Goal: Task Accomplishment & Management: Manage account settings

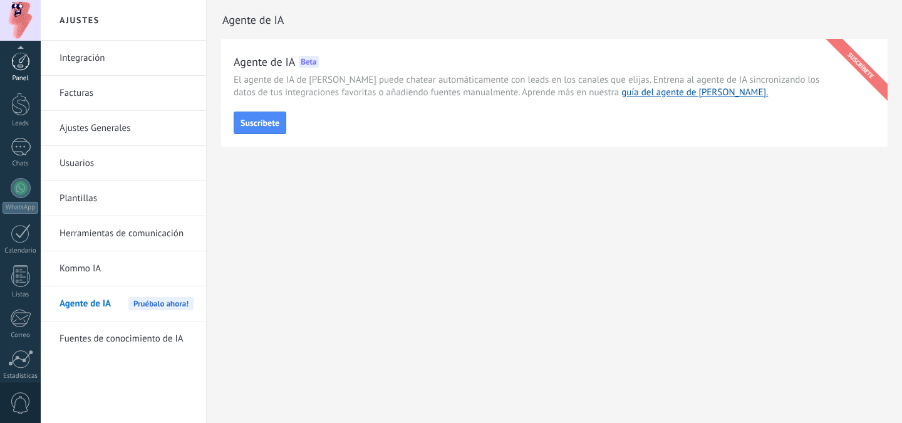
scroll to position [98, 0]
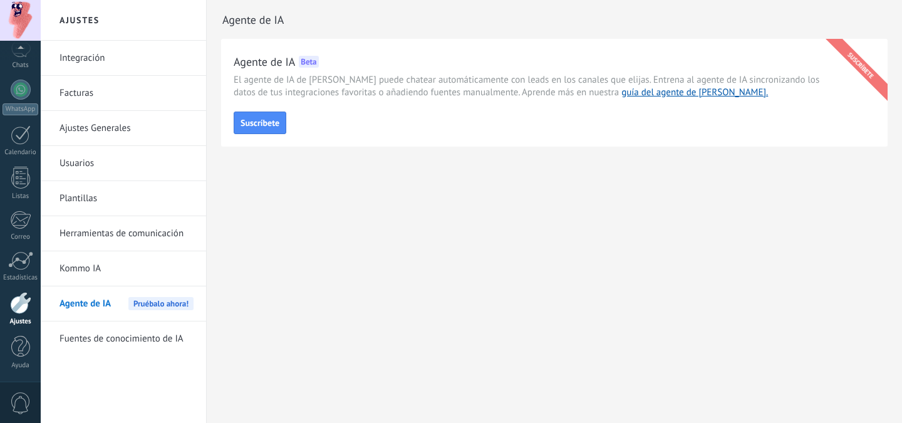
click at [20, 66] on div "Chats" at bounding box center [21, 65] width 36 height 8
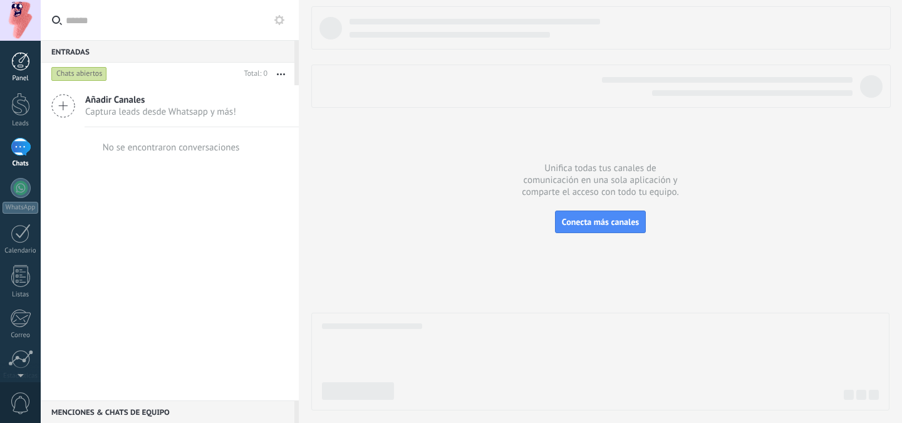
click at [22, 60] on div at bounding box center [20, 61] width 19 height 19
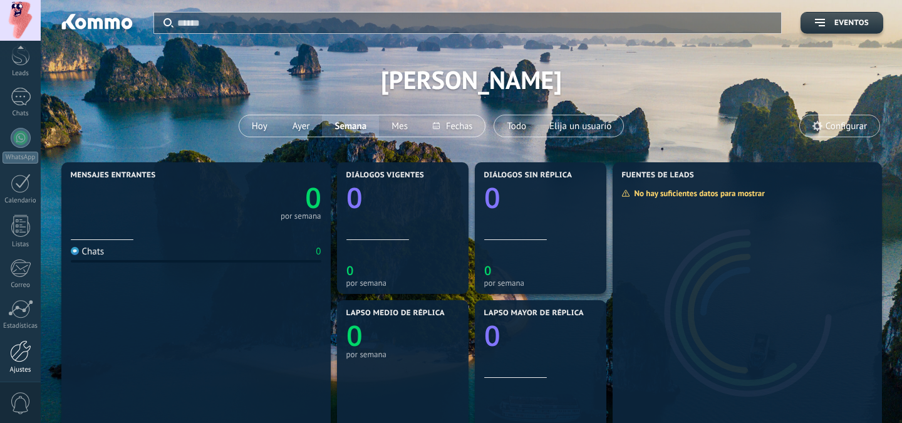
scroll to position [98, 0]
click at [20, 398] on span "0" at bounding box center [20, 403] width 21 height 22
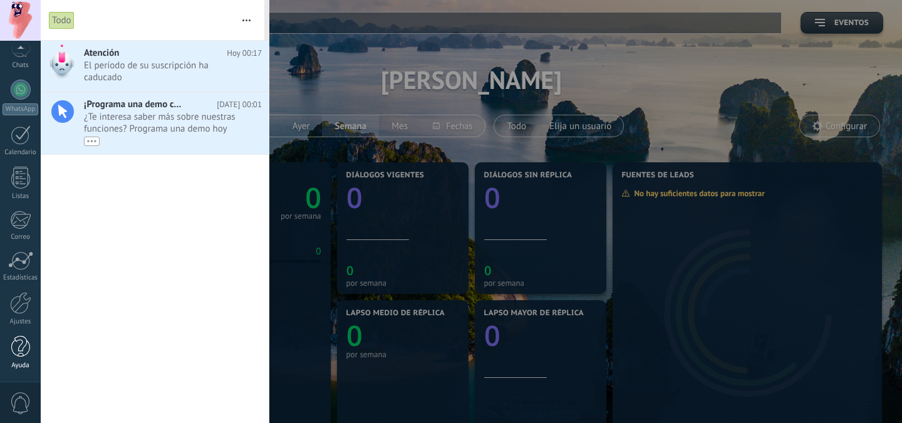
click at [16, 348] on div at bounding box center [20, 347] width 19 height 22
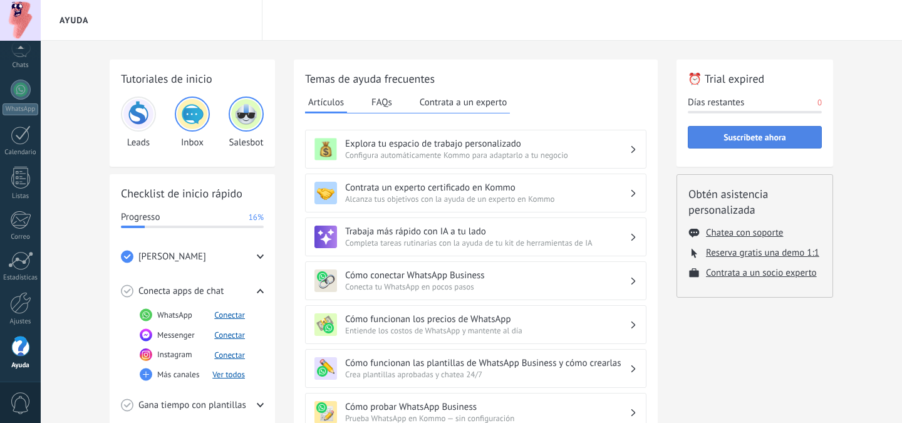
click at [754, 141] on span "Suscríbete ahora" at bounding box center [755, 137] width 63 height 9
